Goal: Task Accomplishment & Management: Complete application form

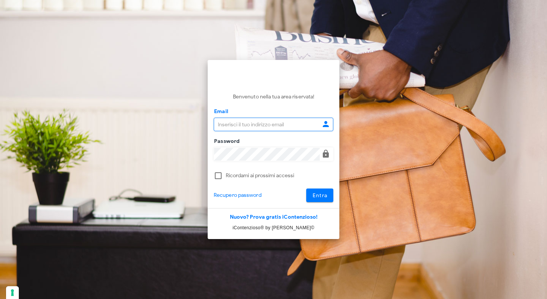
type input "[EMAIL_ADDRESS][DOMAIN_NAME]"
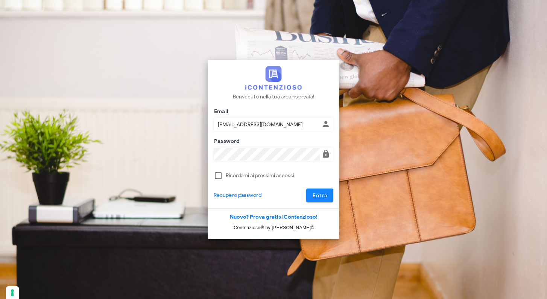
click at [321, 194] on span "Entra" at bounding box center [319, 195] width 15 height 6
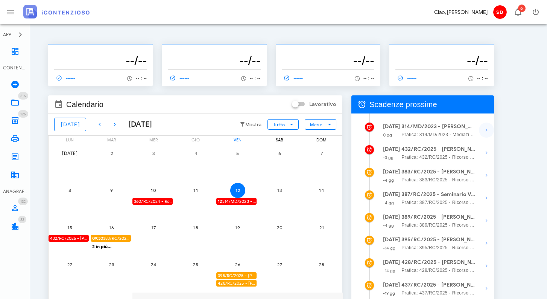
click at [487, 130] on icon "button" at bounding box center [486, 129] width 9 height 9
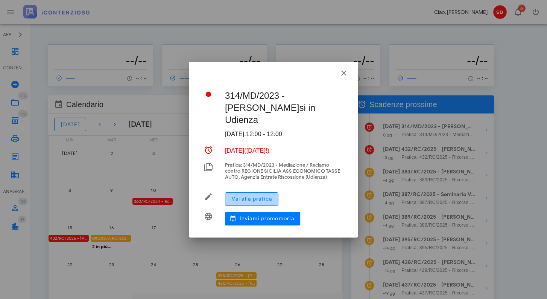
click at [253, 198] on span "Vai alla pratica" at bounding box center [252, 198] width 41 height 6
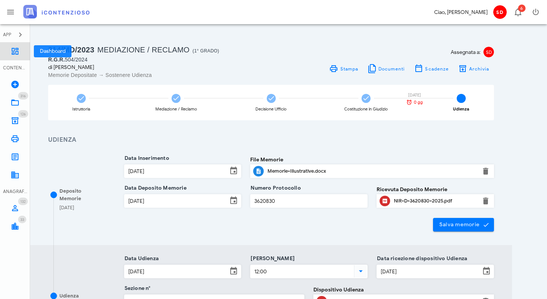
click at [14, 49] on icon at bounding box center [15, 51] width 9 height 9
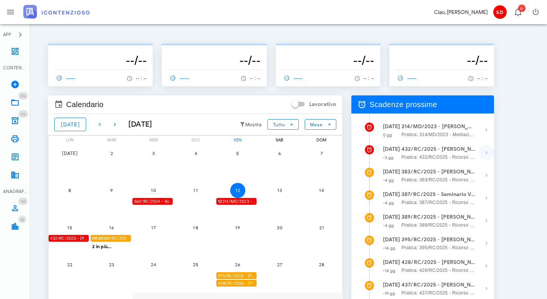
click at [487, 151] on icon "button" at bounding box center [486, 152] width 9 height 9
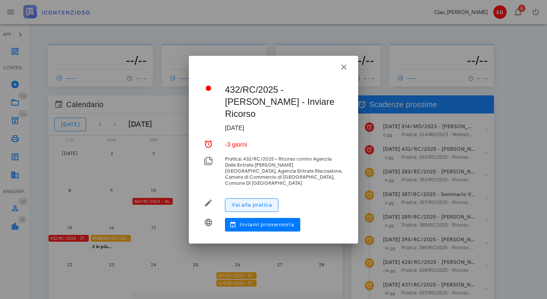
click at [256, 201] on span "Vai alla pratica" at bounding box center [252, 204] width 41 height 6
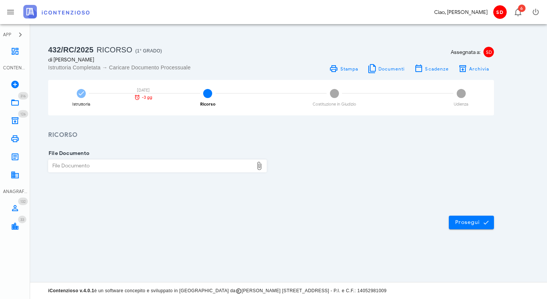
click at [129, 167] on div "File Documento" at bounding box center [151, 166] width 205 height 12
type input "C:\fakepath\Ricorso 2.docx"
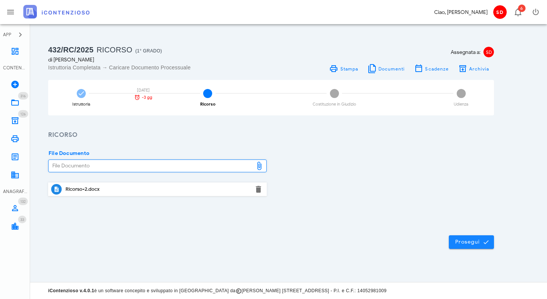
click at [466, 243] on span "Prosegui" at bounding box center [471, 241] width 33 height 7
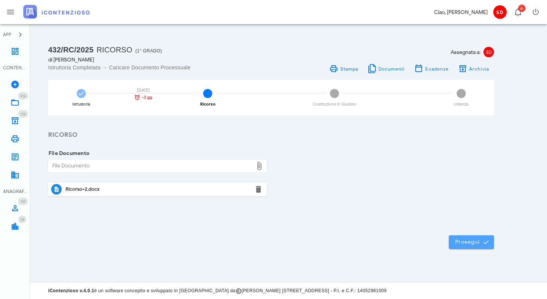
click at [471, 241] on span "Prosegui" at bounding box center [471, 241] width 33 height 7
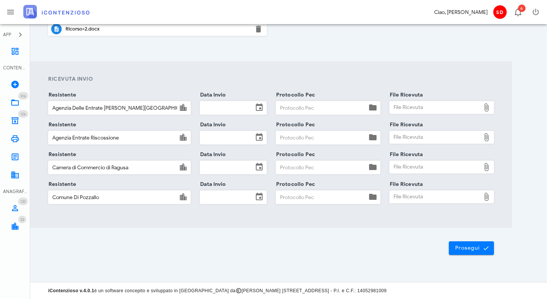
scroll to position [160, 0]
click at [228, 108] on input "Data Invio" at bounding box center [226, 108] width 53 height 13
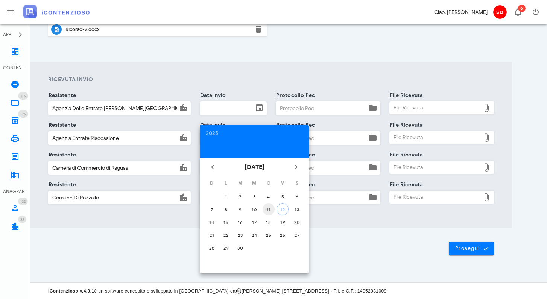
click at [267, 208] on div "11" at bounding box center [269, 209] width 12 height 6
type input "11/09/2025"
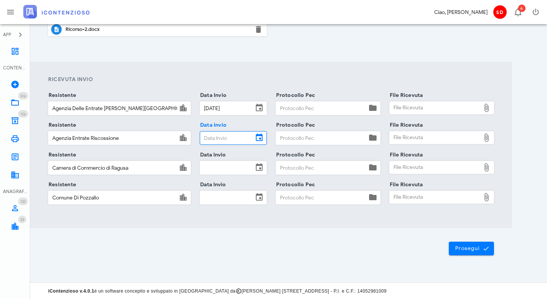
click at [229, 140] on input "Data Invio" at bounding box center [226, 137] width 53 height 13
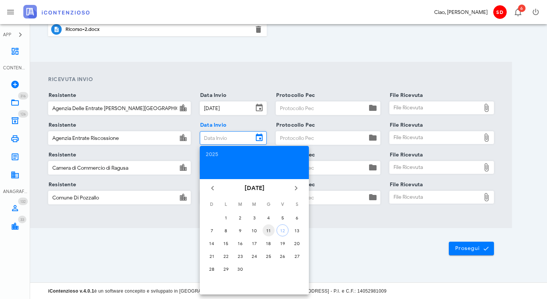
click at [270, 232] on div "11" at bounding box center [269, 230] width 12 height 6
type input "11/09/2025"
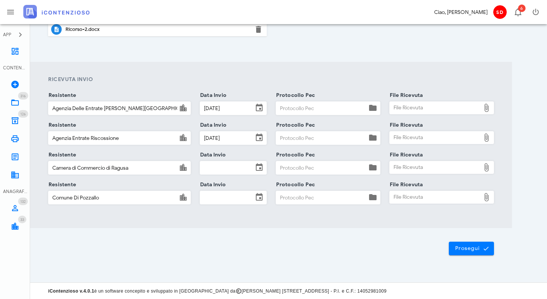
click at [218, 168] on input "Data Invio" at bounding box center [226, 167] width 53 height 13
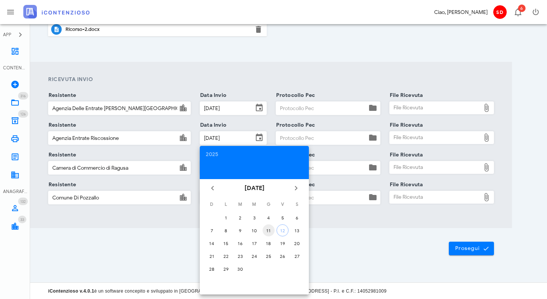
click at [268, 231] on div "11" at bounding box center [269, 230] width 12 height 6
type input "11/09/2025"
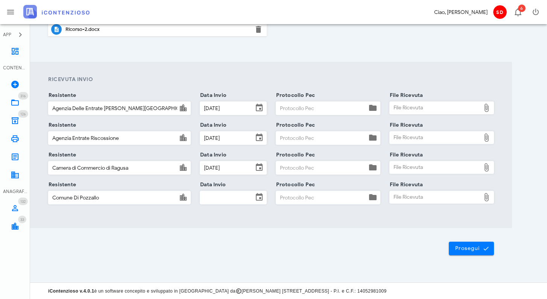
click at [214, 195] on input "Data Invio" at bounding box center [226, 197] width 53 height 13
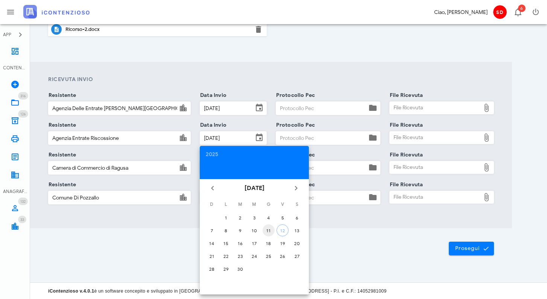
click at [267, 230] on div "11" at bounding box center [269, 230] width 12 height 6
type input "11/09/2025"
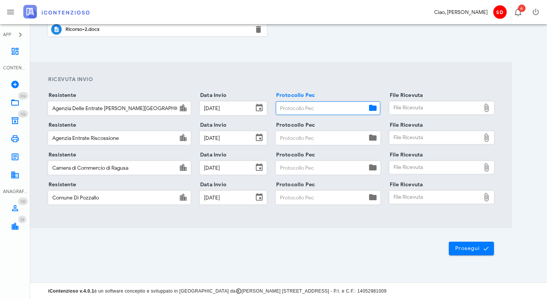
click at [309, 104] on input "Protocollo Pec" at bounding box center [321, 108] width 91 height 13
type input "pec"
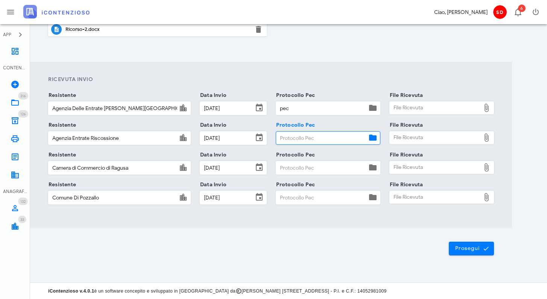
click at [309, 136] on input "Protocollo Pec" at bounding box center [321, 137] width 91 height 13
type input "pec"
click at [305, 168] on input "Protocollo Pec" at bounding box center [321, 167] width 91 height 13
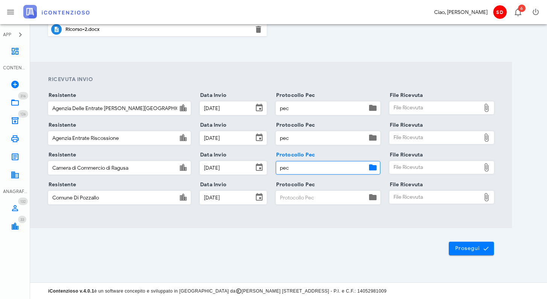
type input "pec"
click at [296, 196] on input "Protocollo Pec" at bounding box center [321, 197] width 91 height 13
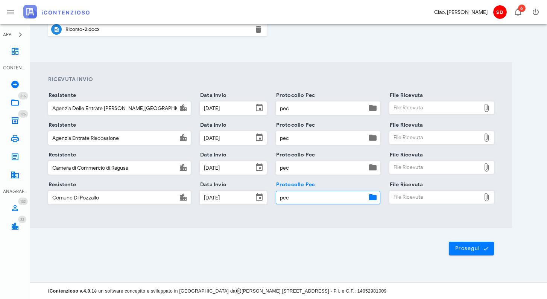
type input "pec"
click at [418, 109] on div "File Ricevuta" at bounding box center [435, 108] width 91 height 12
type input "C:\fakepath\Consegna pec ADE.pdf"
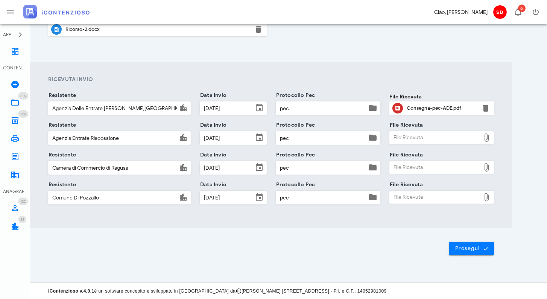
click at [407, 132] on div "File Ricevuta" at bounding box center [435, 137] width 91 height 12
type input "C:\fakepath\Consegna pec ADER.pdf"
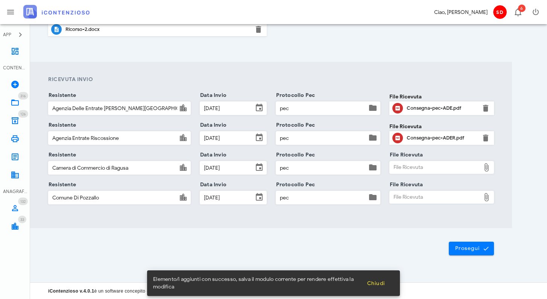
click at [401, 169] on div "File Ricevuta" at bounding box center [435, 167] width 91 height 12
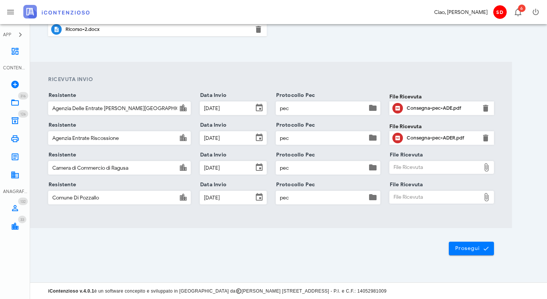
type input "C:\fakepath\Consegna pec CCIAA.pdf"
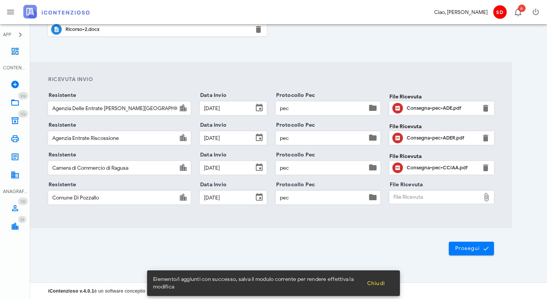
click at [402, 196] on div "File Ricevuta" at bounding box center [435, 197] width 91 height 12
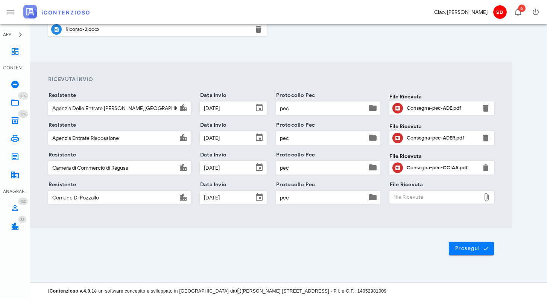
type input "C:\fakepath\Consegna pec Comune.pdf"
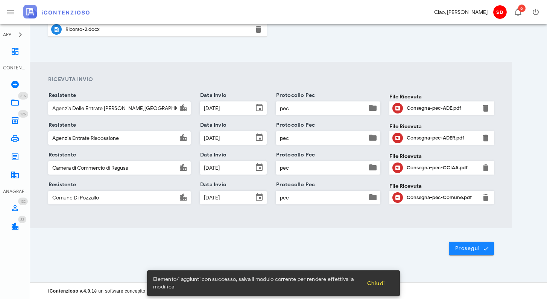
click at [475, 246] on span "Prosegui" at bounding box center [471, 248] width 33 height 7
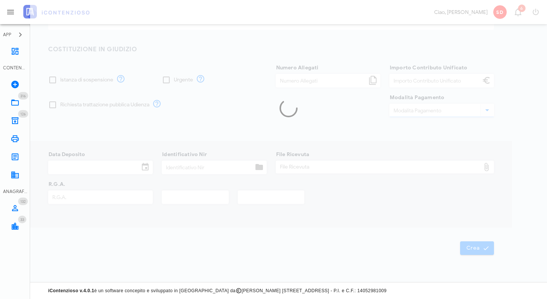
type input "250,00"
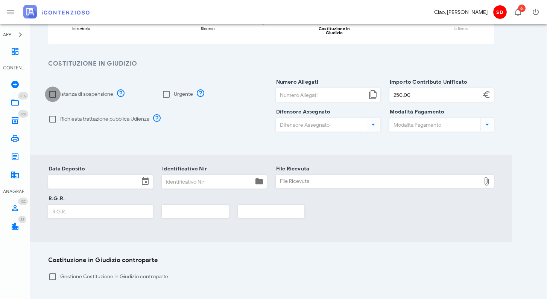
click at [51, 88] on div at bounding box center [52, 94] width 13 height 13
checkbox input "true"
click at [168, 91] on div at bounding box center [166, 94] width 13 height 13
checkbox input "true"
click at [310, 90] on input "Numero Allegati" at bounding box center [321, 94] width 91 height 13
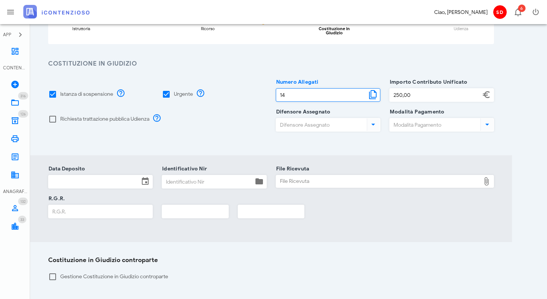
type input "14"
click at [326, 122] on input "Difensore Assegnato" at bounding box center [320, 124] width 89 height 13
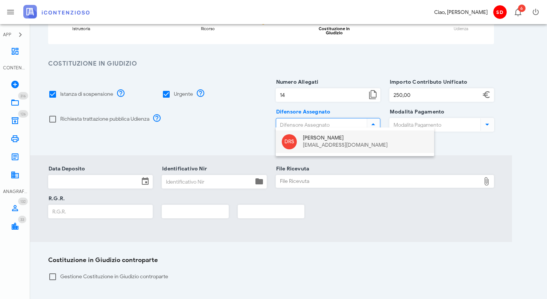
click at [309, 142] on div "raffaelesolarino@studiosolarino.it" at bounding box center [365, 145] width 125 height 6
type input "Dott. Raffaele Solarino"
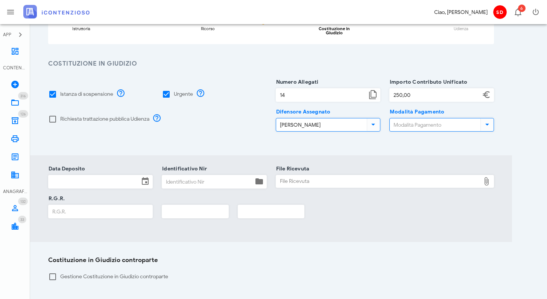
click at [420, 120] on input "Modalità Pagamento" at bounding box center [434, 124] width 89 height 13
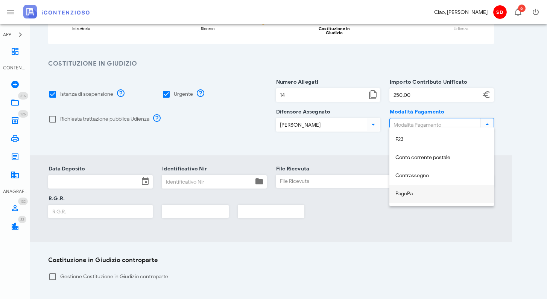
click at [402, 191] on div "PagoPa" at bounding box center [442, 193] width 93 height 6
type input "PagoPa"
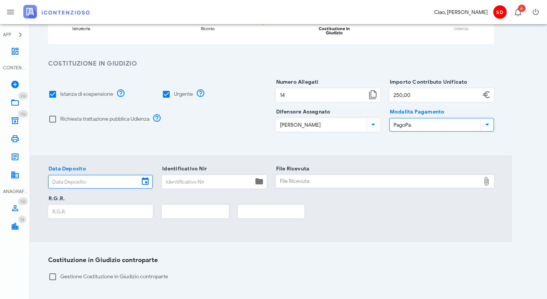
click at [91, 175] on input "Data Deposito" at bounding box center [94, 181] width 91 height 13
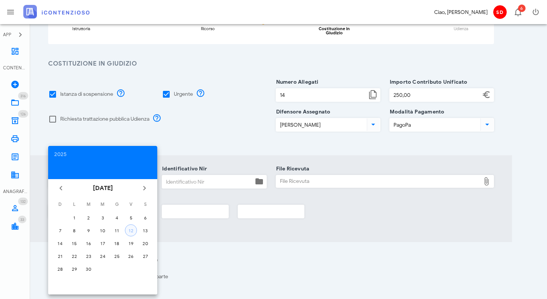
click at [131, 227] on div "12" at bounding box center [130, 230] width 11 height 6
type input "12/09/2025"
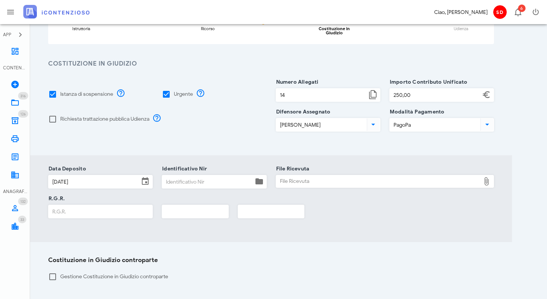
click at [300, 175] on div "File Ricevuta" at bounding box center [378, 181] width 205 height 12
type input "C:\fakepath\Ricevuta_NIR_T-1378549-2025.pdf"
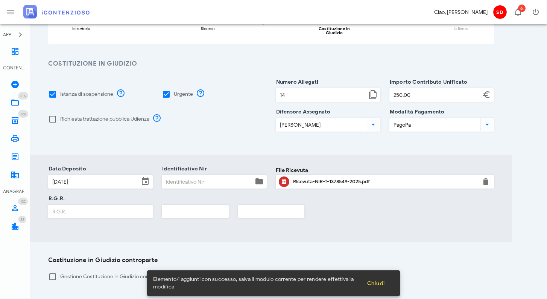
click at [185, 178] on input "Identificativo Nir" at bounding box center [207, 181] width 91 height 13
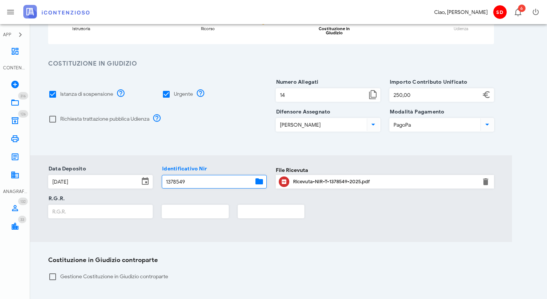
type input "1378549"
click at [99, 205] on input "R.G.R." at bounding box center [101, 211] width 104 height 13
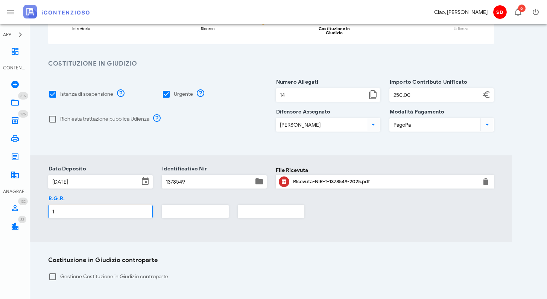
type input "1"
type input "2025"
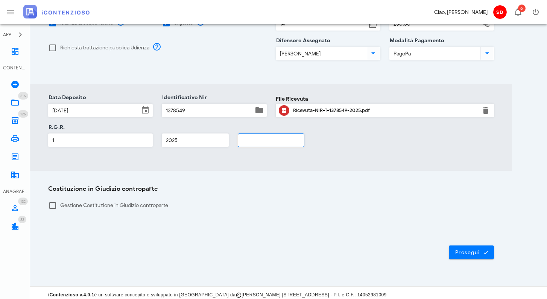
scroll to position [146, 0]
click at [51, 200] on div at bounding box center [52, 205] width 13 height 13
checkbox input "true"
click at [468, 249] on span "Prosegui" at bounding box center [471, 252] width 33 height 7
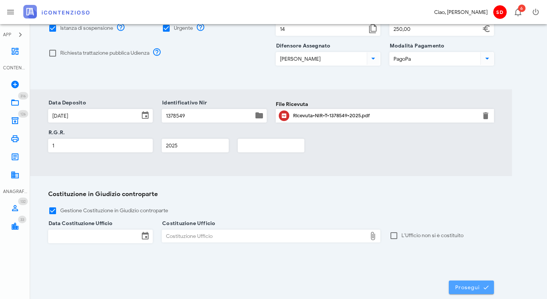
click at [462, 283] on span "Prosegui" at bounding box center [471, 286] width 33 height 7
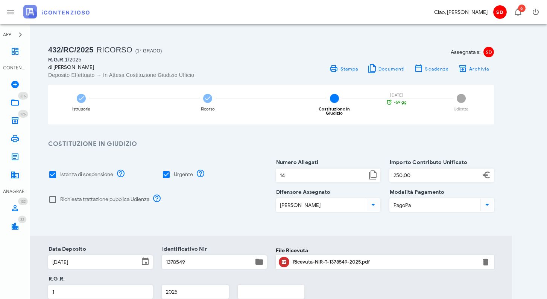
scroll to position [0, 0]
click at [15, 52] on icon at bounding box center [15, 51] width 9 height 9
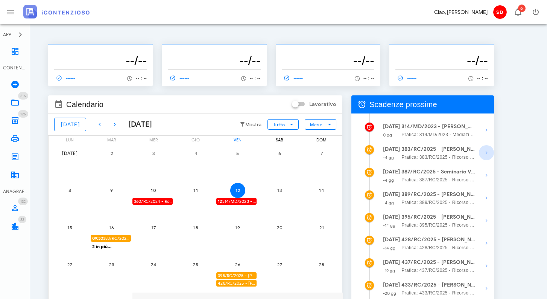
click at [486, 153] on icon "button" at bounding box center [486, 152] width 9 height 9
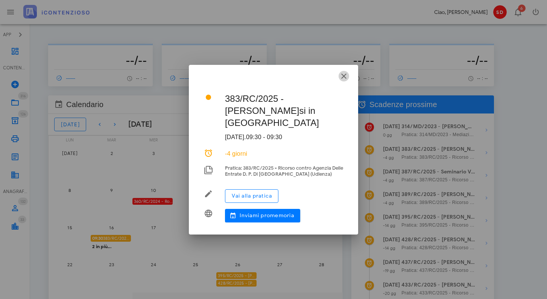
click at [343, 73] on icon "button" at bounding box center [344, 76] width 9 height 9
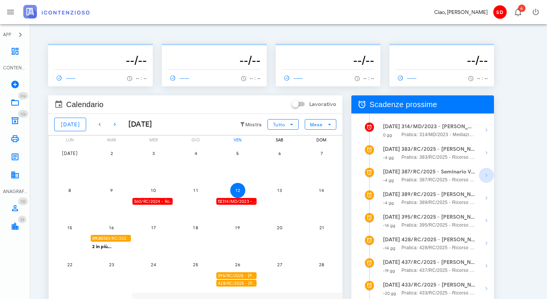
click at [485, 174] on icon "button" at bounding box center [486, 175] width 9 height 9
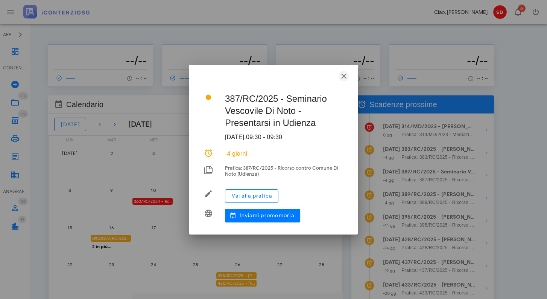
click at [346, 75] on icon "button" at bounding box center [344, 76] width 9 height 9
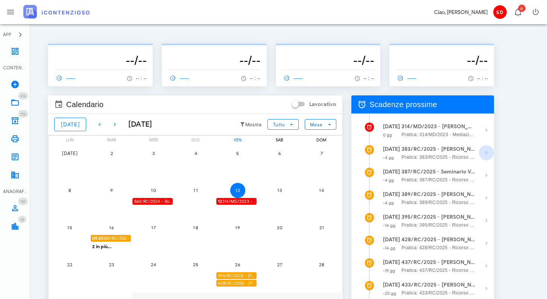
click at [487, 152] on icon "button" at bounding box center [486, 152] width 9 height 9
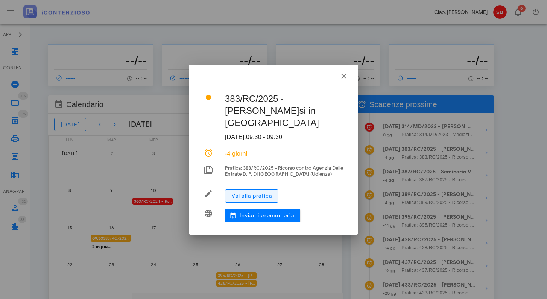
click at [254, 194] on span "Vai alla pratica" at bounding box center [252, 195] width 41 height 6
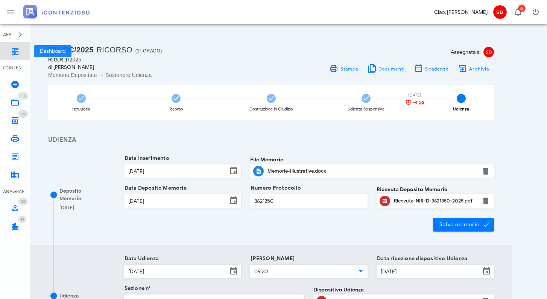
click at [15, 49] on icon at bounding box center [15, 51] width 9 height 9
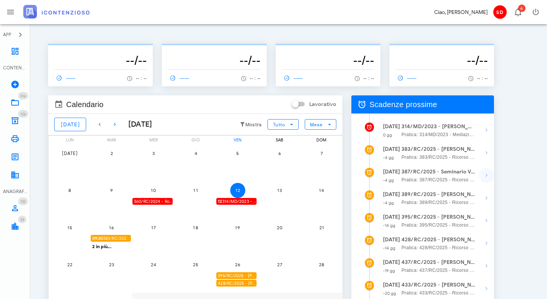
click at [485, 173] on icon "button" at bounding box center [486, 175] width 9 height 9
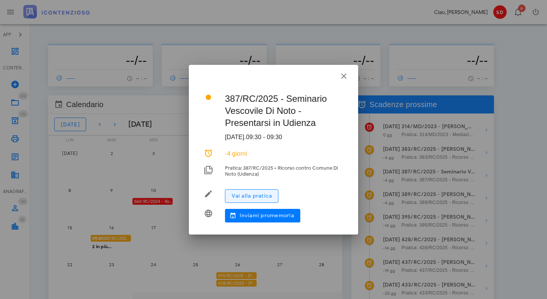
click at [255, 198] on span "Vai alla pratica" at bounding box center [252, 195] width 41 height 6
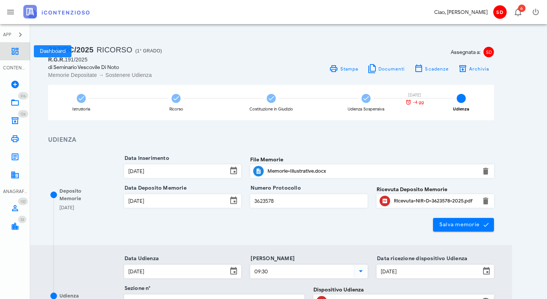
click at [14, 49] on icon at bounding box center [15, 51] width 9 height 9
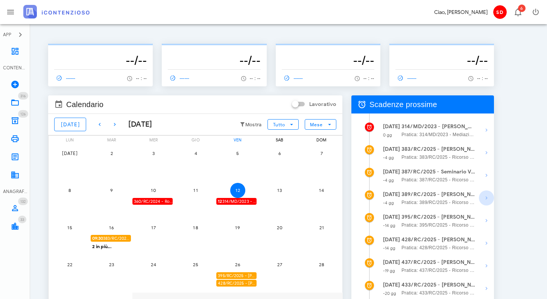
click at [486, 198] on icon "button" at bounding box center [486, 197] width 9 height 9
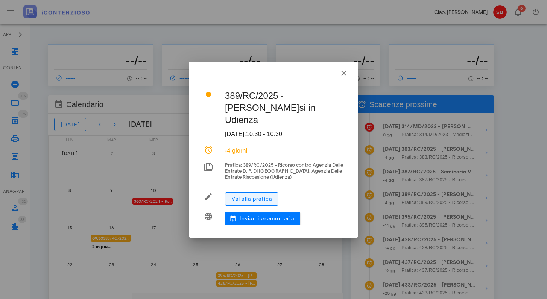
click at [247, 200] on span "Vai alla pratica" at bounding box center [252, 198] width 41 height 6
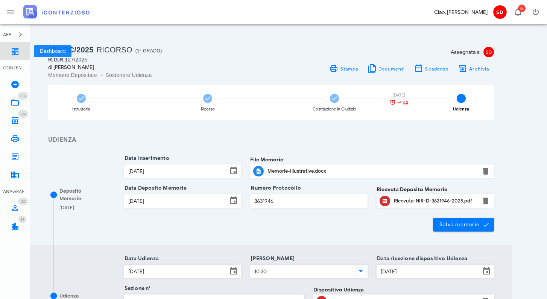
click at [13, 53] on icon at bounding box center [15, 51] width 9 height 9
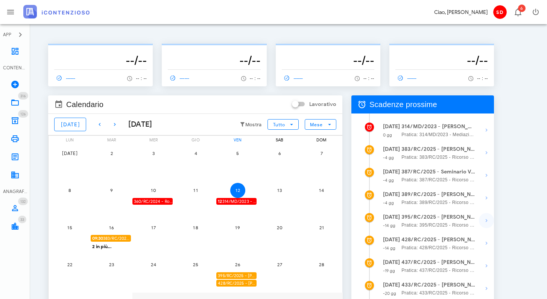
click at [487, 220] on icon "button" at bounding box center [486, 220] width 9 height 9
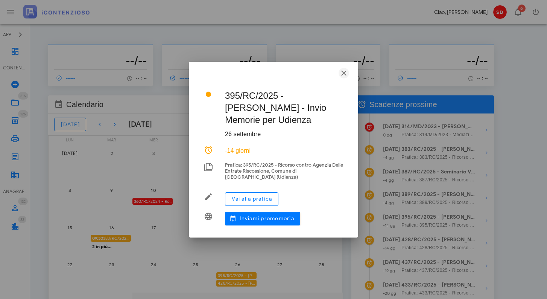
click at [345, 73] on icon "button" at bounding box center [344, 73] width 9 height 9
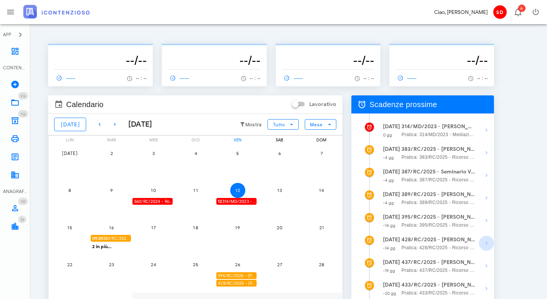
click at [485, 243] on icon "button" at bounding box center [486, 242] width 9 height 9
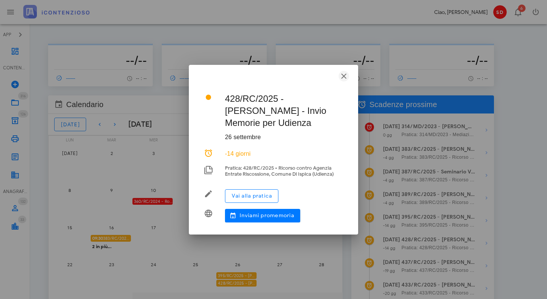
click at [346, 74] on icon "button" at bounding box center [344, 76] width 9 height 9
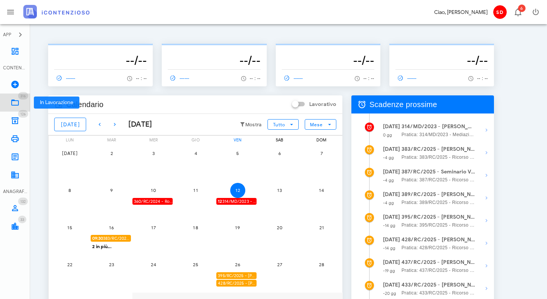
click at [16, 104] on icon at bounding box center [15, 102] width 9 height 9
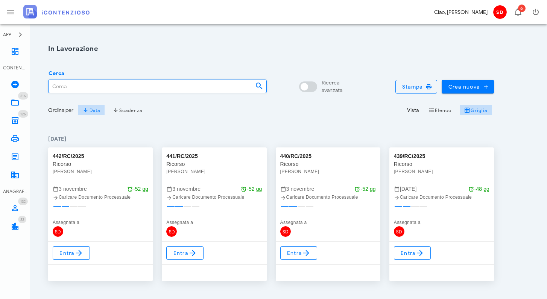
click at [88, 86] on input "Cerca" at bounding box center [149, 86] width 201 height 13
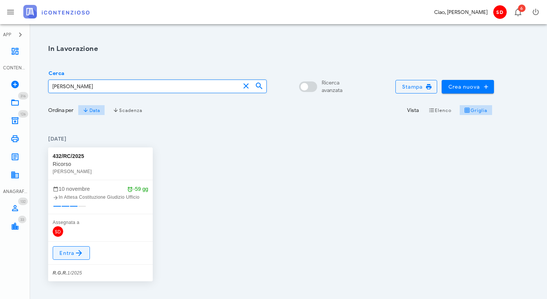
type input "[PERSON_NAME]"
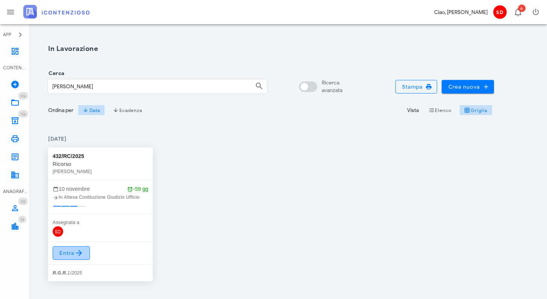
click at [72, 250] on span "Entra" at bounding box center [71, 252] width 24 height 9
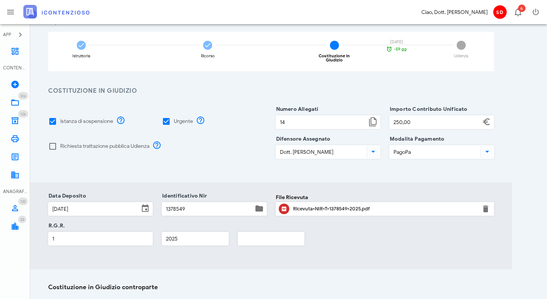
scroll to position [52, 0]
click at [79, 239] on input "1" at bounding box center [101, 239] width 104 height 13
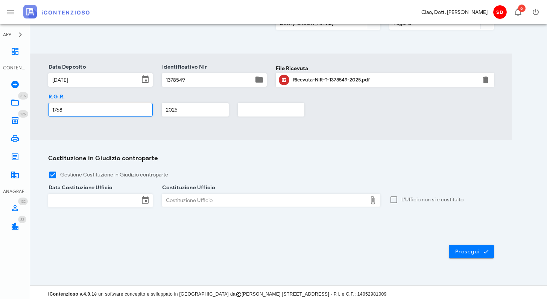
scroll to position [181, 0]
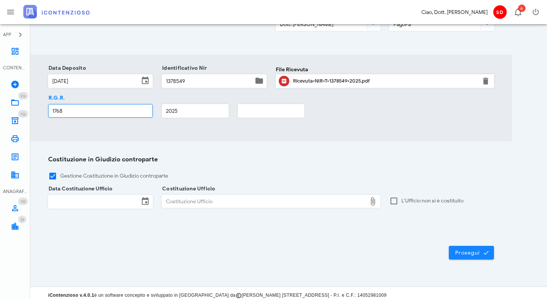
type input "1768"
click at [468, 249] on span "Prosegui" at bounding box center [471, 252] width 33 height 7
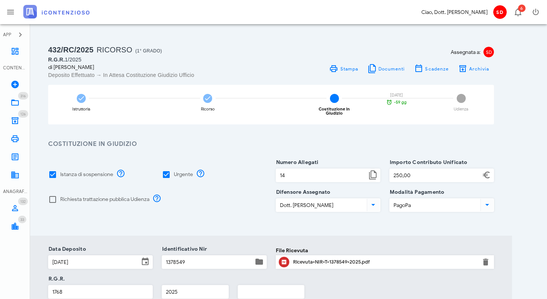
scroll to position [0, 0]
click at [14, 54] on icon at bounding box center [15, 51] width 9 height 9
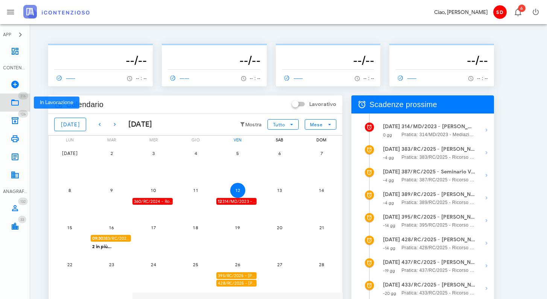
click at [14, 102] on icon at bounding box center [15, 102] width 9 height 9
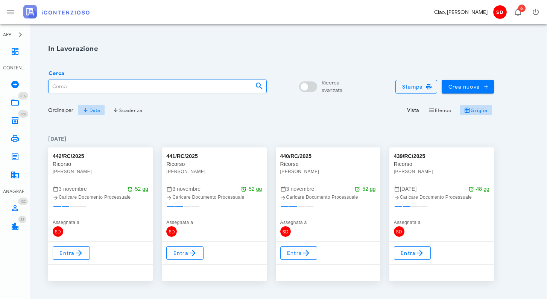
click at [69, 87] on input "Cerca" at bounding box center [149, 86] width 201 height 13
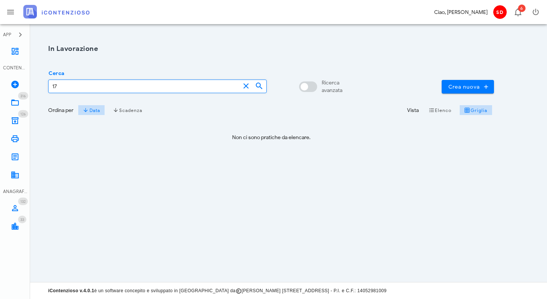
type input "1"
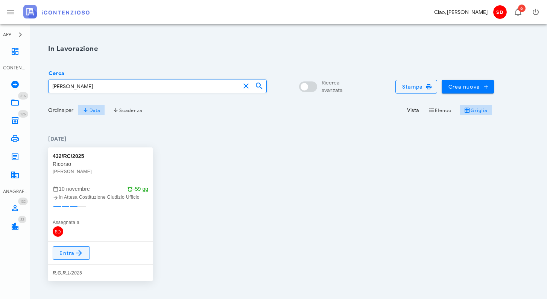
type input "[PERSON_NAME]"
click at [74, 252] on span "Entra" at bounding box center [71, 252] width 24 height 9
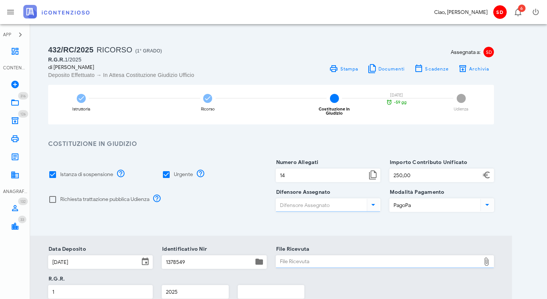
type input "Dott. Raffaele Solarino"
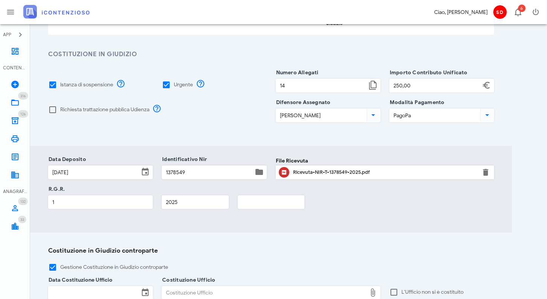
scroll to position [91, 0]
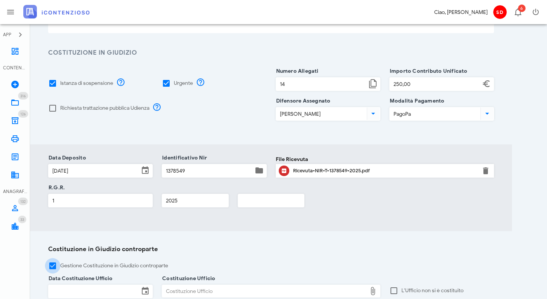
click at [54, 262] on div at bounding box center [52, 265] width 13 height 13
checkbox input "false"
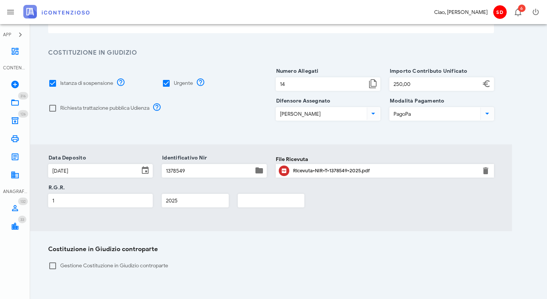
click at [81, 198] on input "1" at bounding box center [101, 200] width 104 height 13
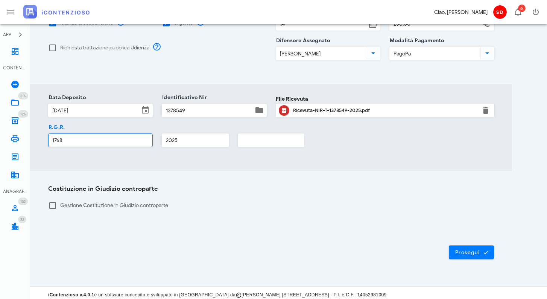
scroll to position [151, 0]
type input "1768"
click at [459, 249] on span "Prosegui" at bounding box center [471, 252] width 33 height 7
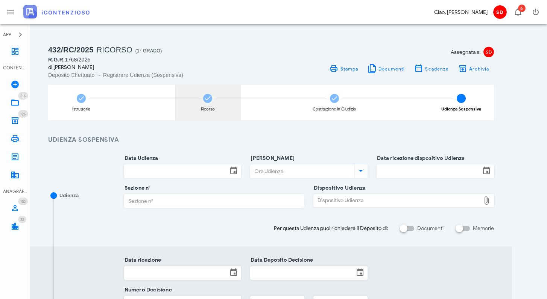
scroll to position [0, 0]
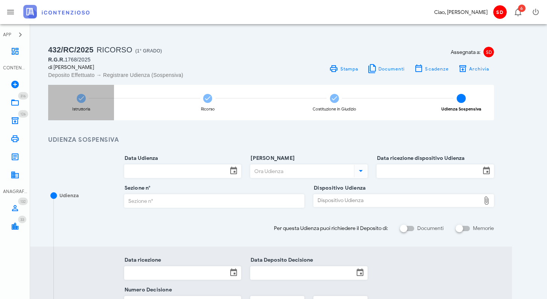
click at [82, 99] on icon at bounding box center [82, 98] width 8 height 8
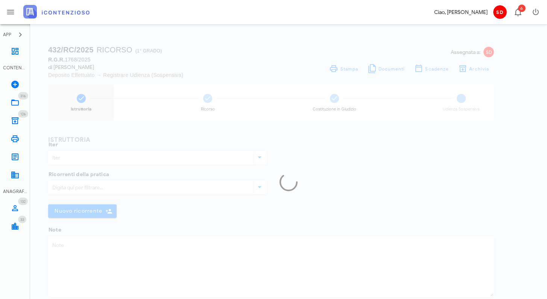
type input "Ricorso"
